Goal: Information Seeking & Learning: Check status

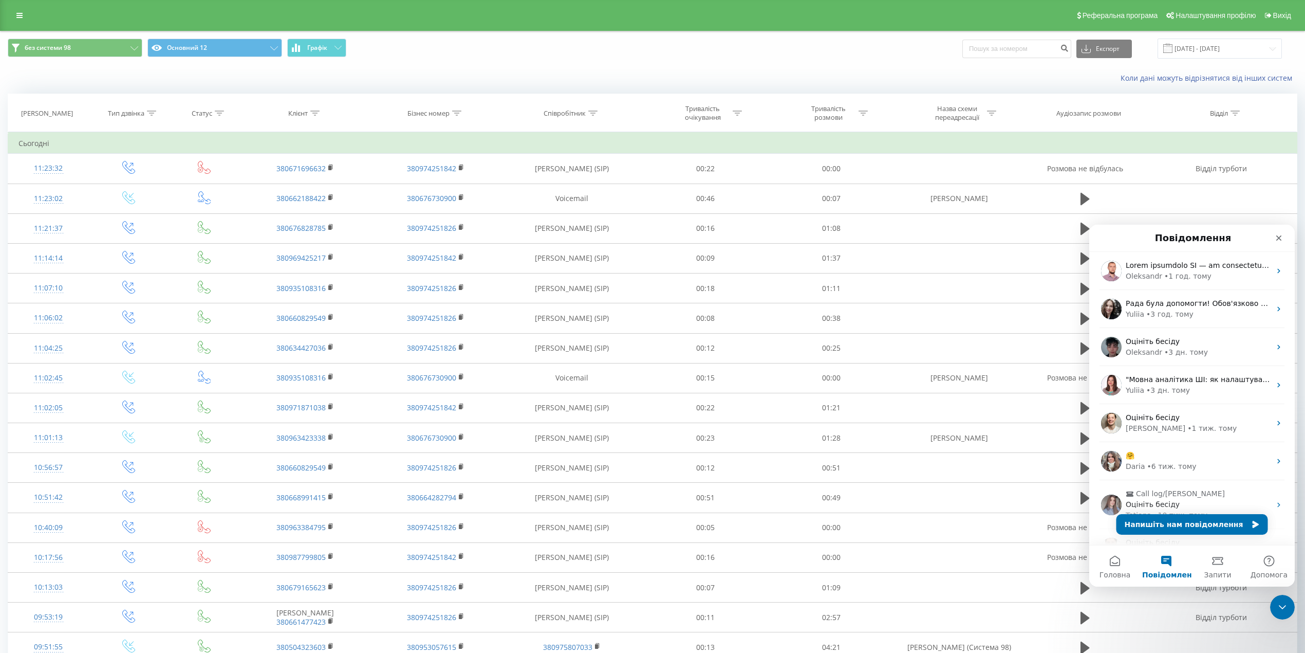
scroll to position [140, 0]
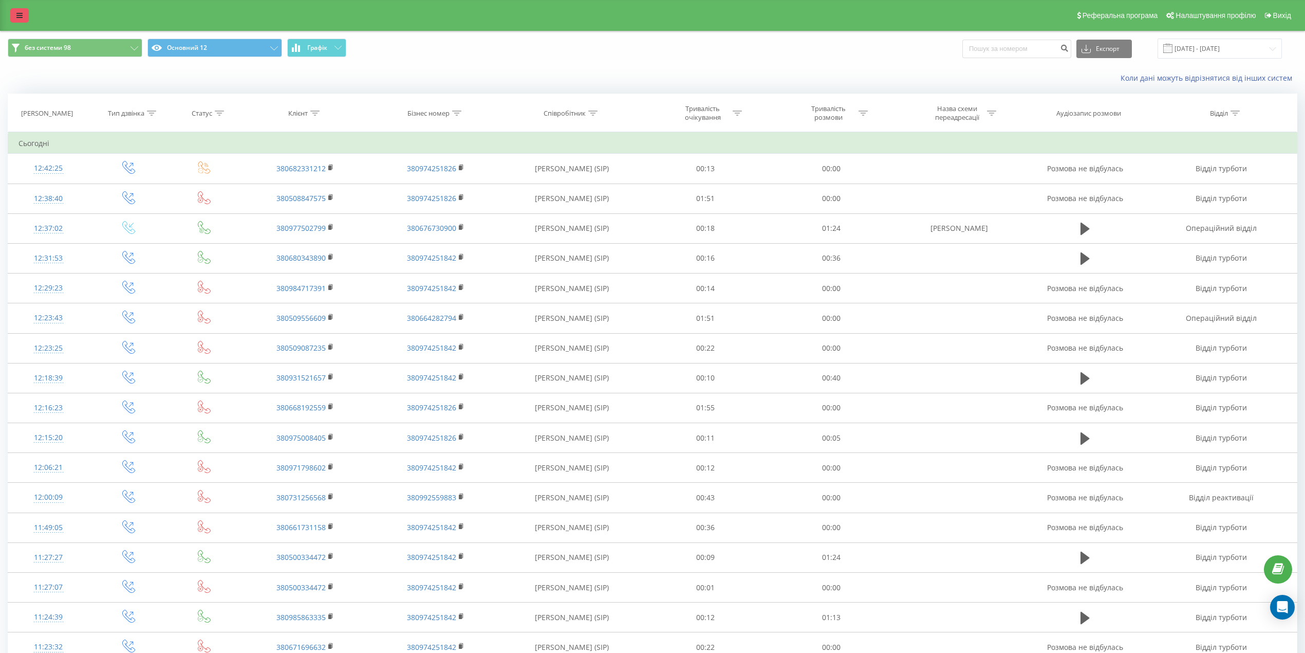
click at [21, 15] on icon at bounding box center [19, 15] width 6 height 7
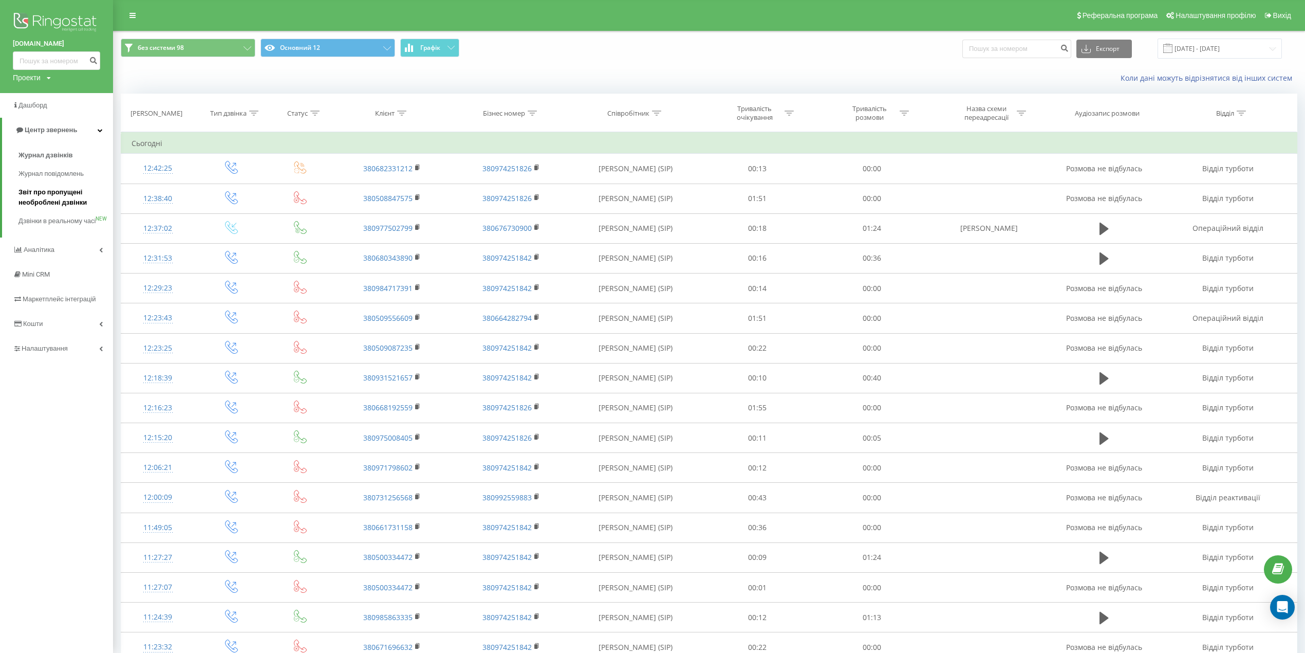
click at [68, 197] on span "Звіт про пропущені необроблені дзвінки" at bounding box center [62, 197] width 89 height 21
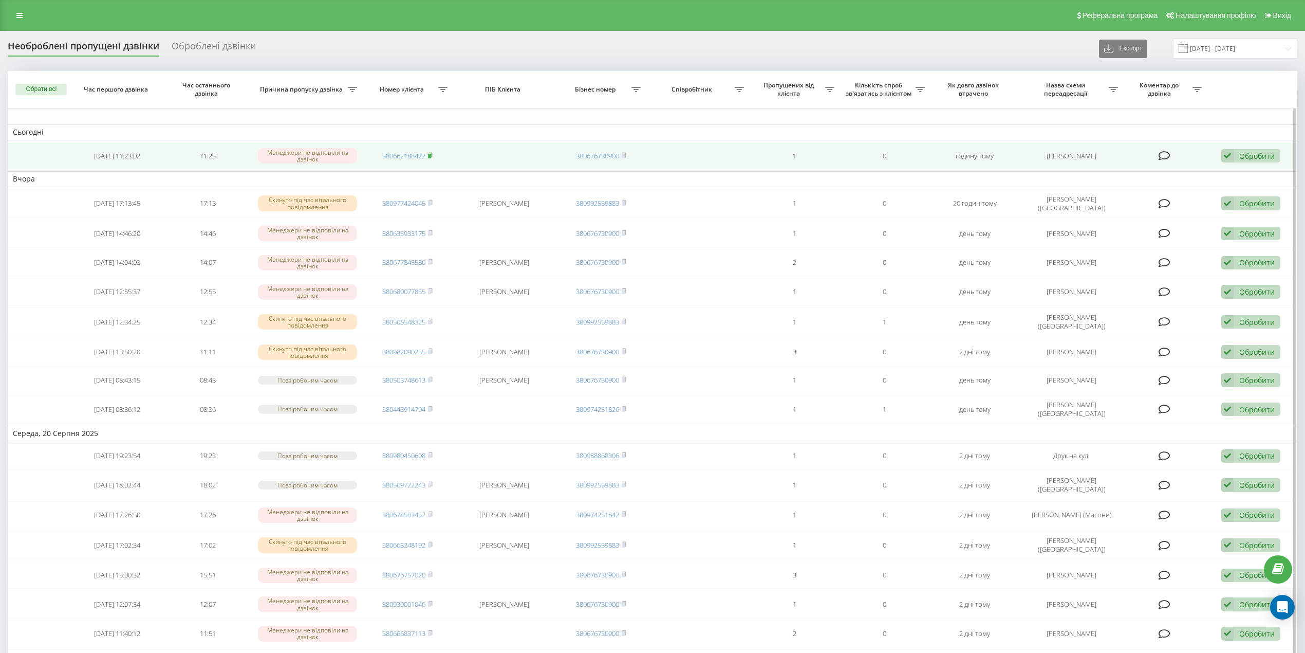
click at [432, 153] on icon at bounding box center [430, 155] width 5 height 6
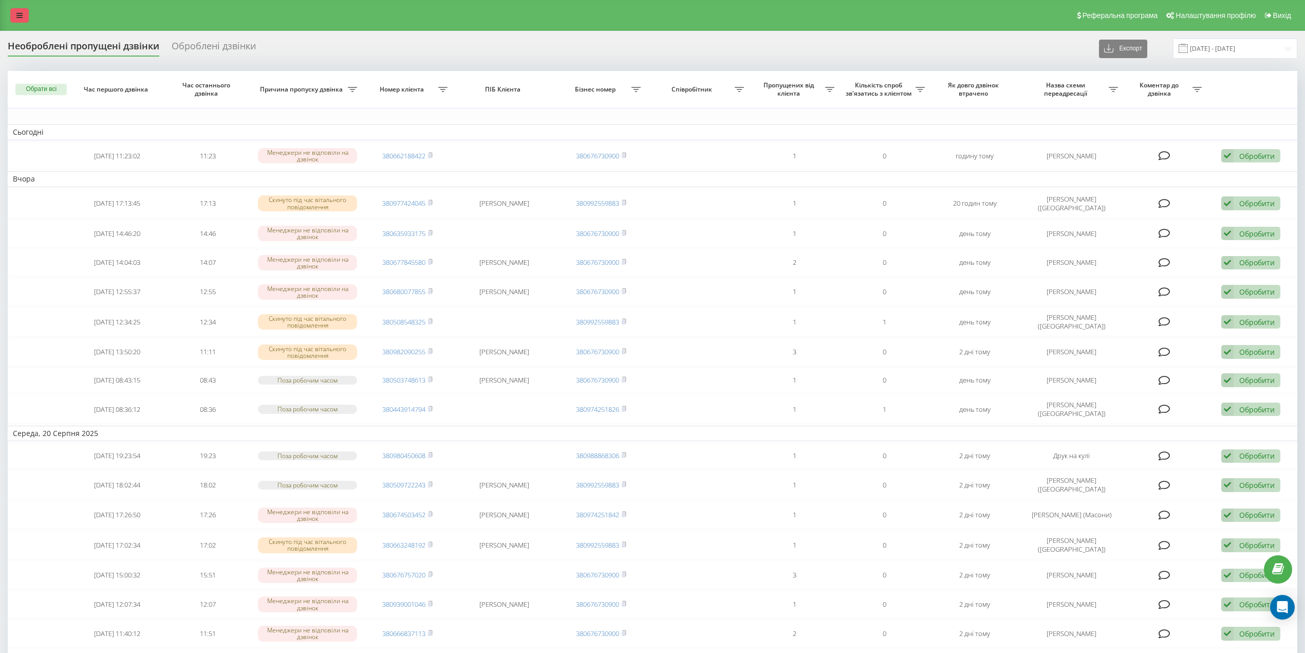
click at [25, 15] on link at bounding box center [19, 15] width 18 height 14
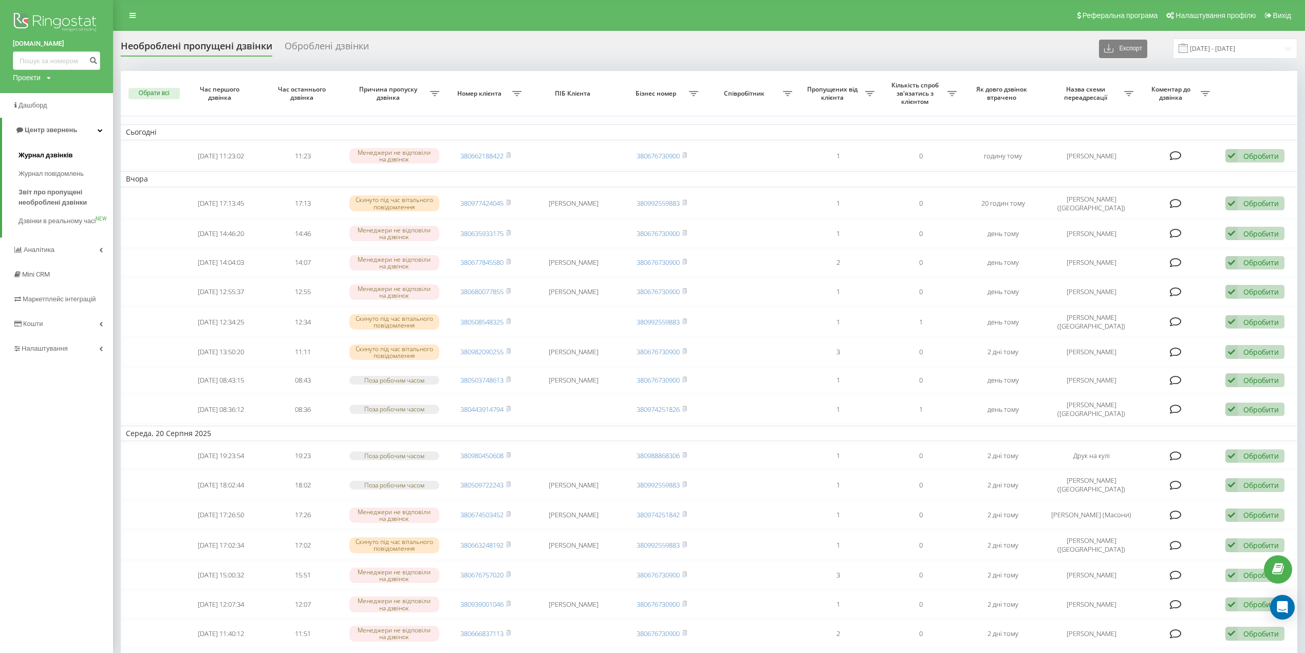
click at [64, 156] on span "Журнал дзвінків" at bounding box center [45, 155] width 54 height 10
